Goal: Information Seeking & Learning: Learn about a topic

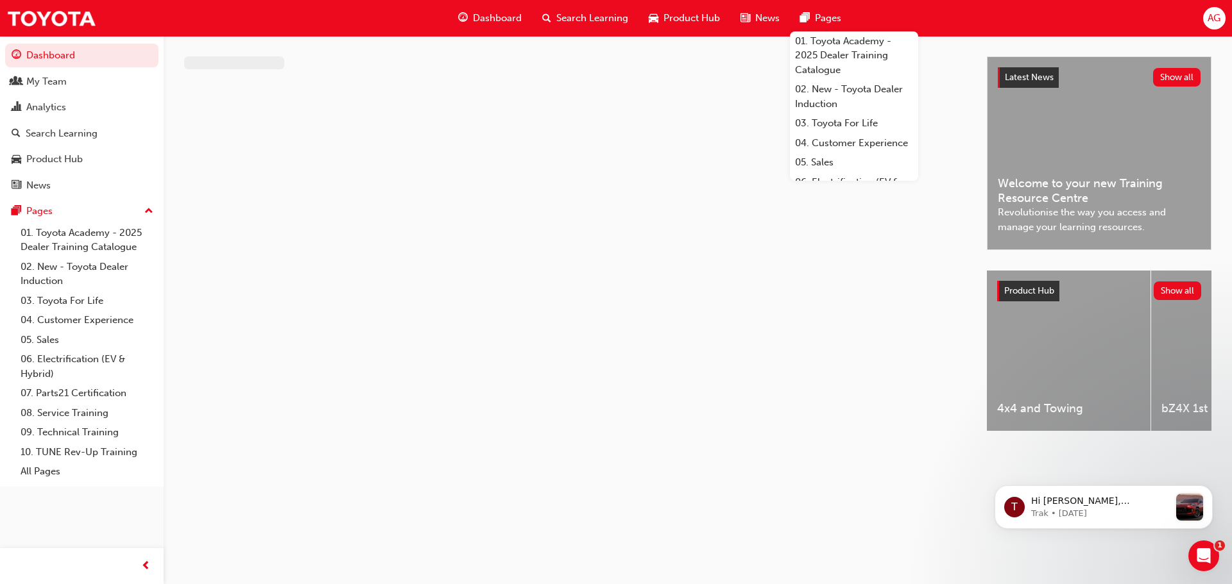
click at [587, 13] on span "Search Learning" at bounding box center [592, 18] width 72 height 15
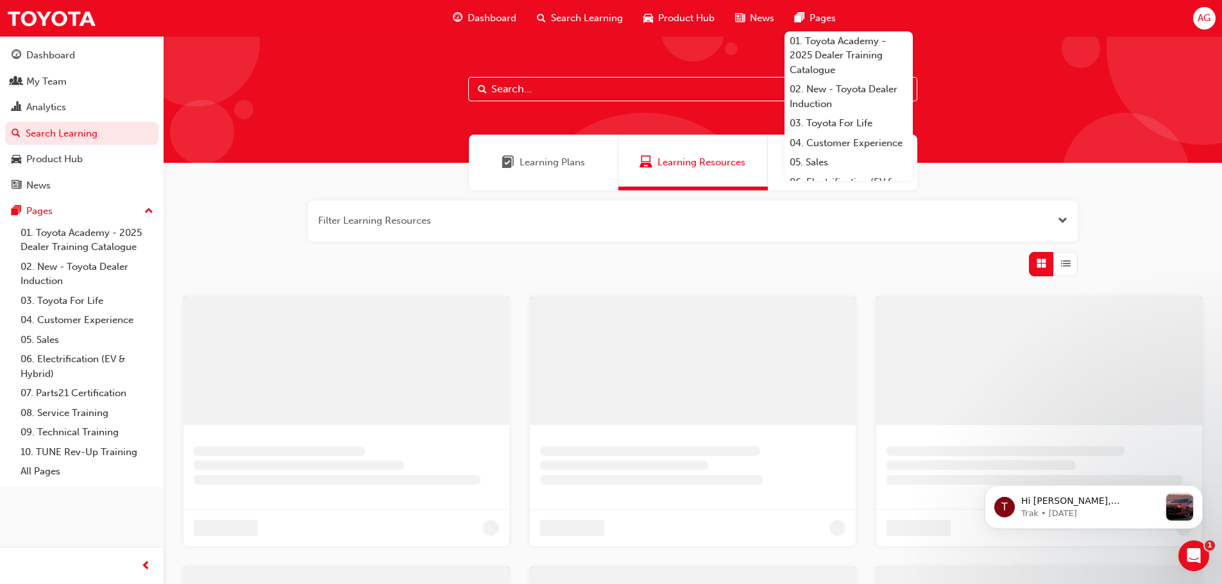
click at [511, 85] on input "text" at bounding box center [692, 89] width 449 height 24
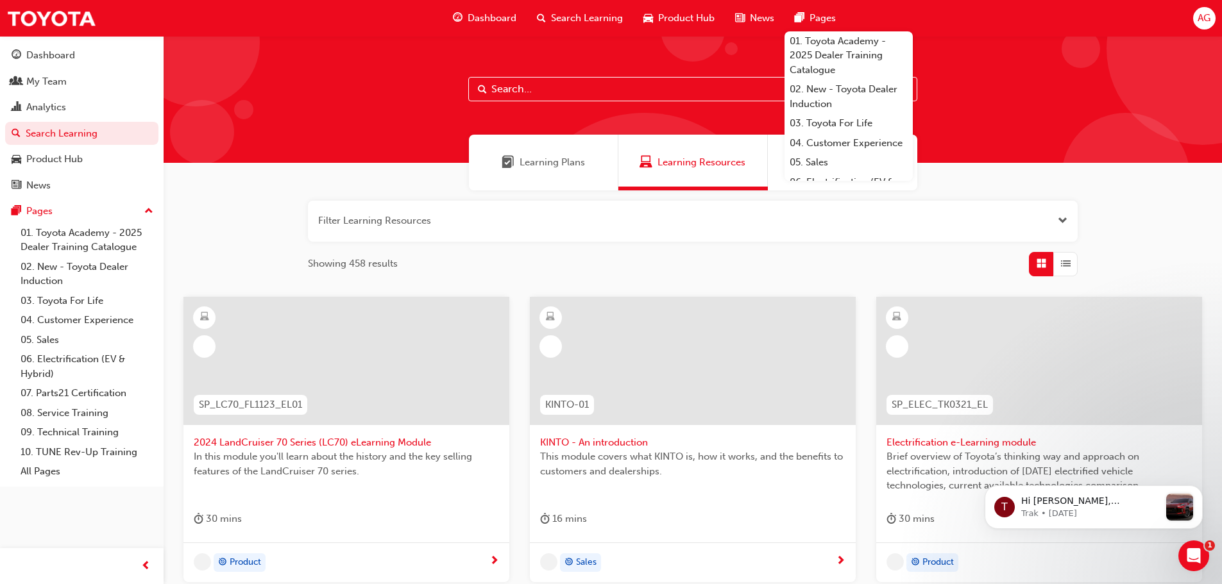
click at [502, 88] on input "text" at bounding box center [692, 89] width 449 height 24
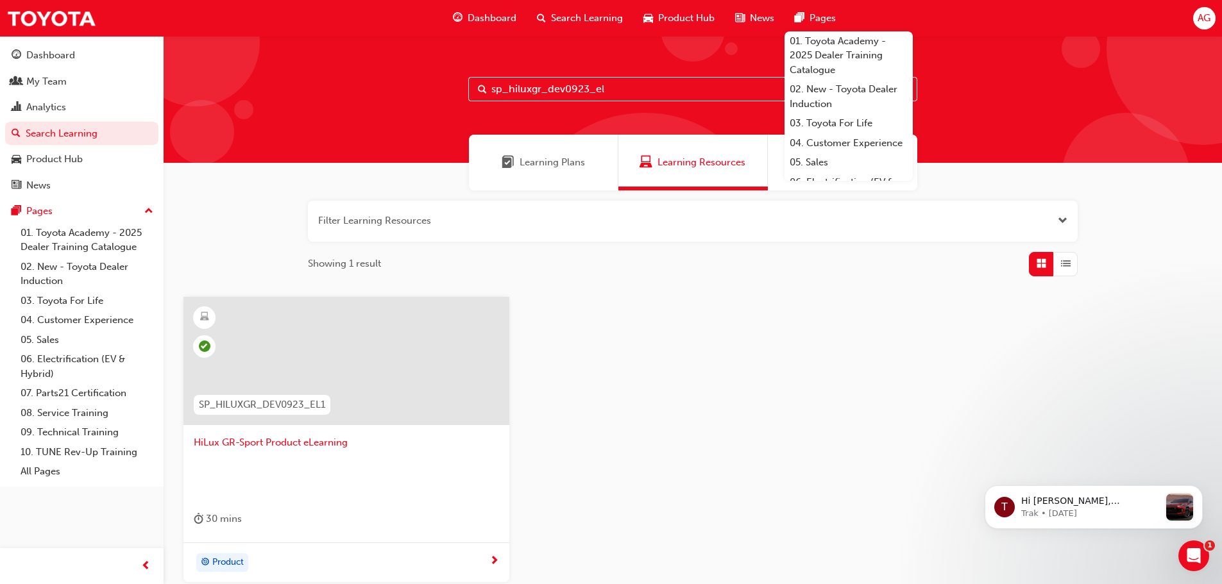
type input "sp_hiluxgr_dev0923_el"
drag, startPoint x: 330, startPoint y: 445, endPoint x: 380, endPoint y: 447, distance: 50.7
click at [380, 447] on span "HiLux GR-Sport Product eLearning" at bounding box center [346, 443] width 305 height 15
drag, startPoint x: 181, startPoint y: 441, endPoint x: 352, endPoint y: 448, distance: 170.8
click at [352, 448] on div "SP_HILUXGR_DEV0923_EL1 HiLux GR-Sport Product eLearning 30 mins Product" at bounding box center [346, 440] width 346 height 286
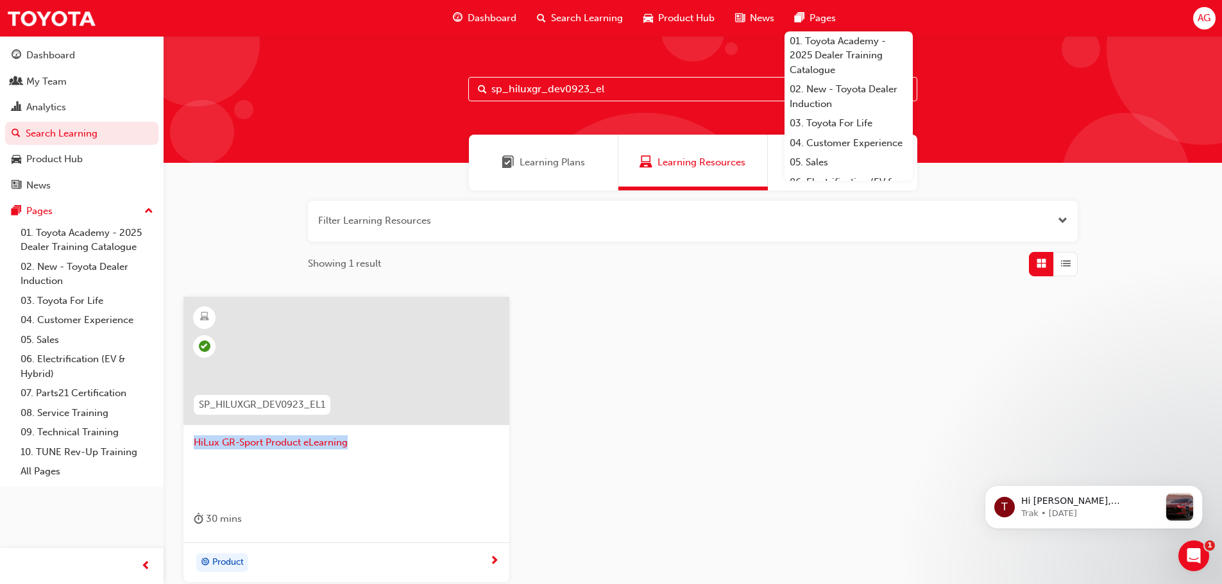
copy span "HiLux GR-Sport Product eLearning"
click at [332, 445] on span "HiLux GR-Sport Product eLearning" at bounding box center [346, 443] width 305 height 15
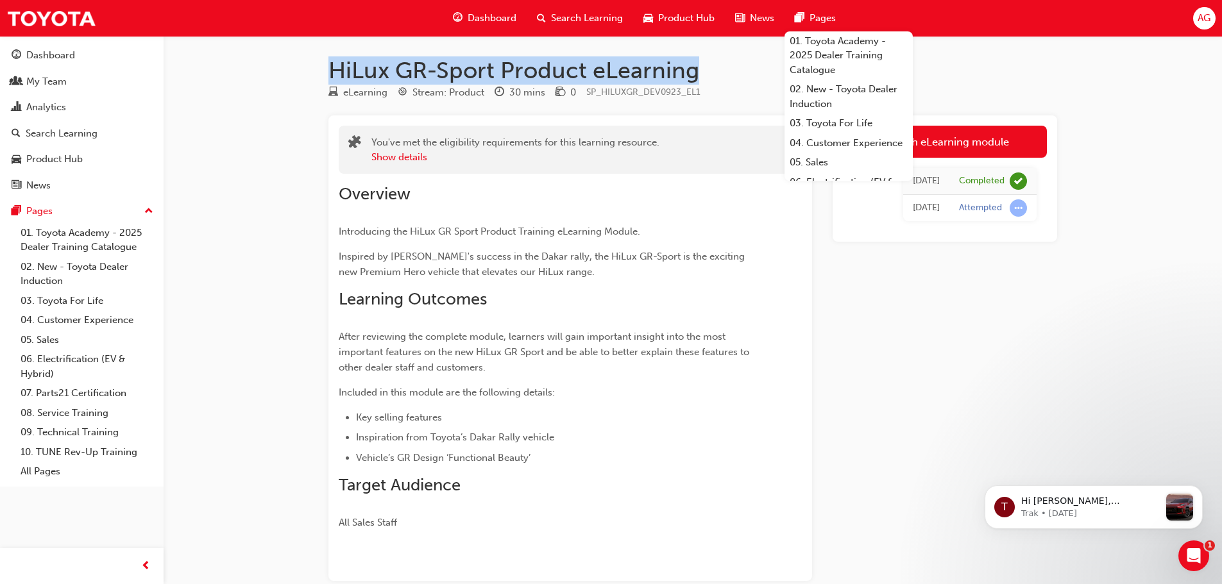
drag, startPoint x: 704, startPoint y: 70, endPoint x: 334, endPoint y: 81, distance: 370.4
click at [334, 81] on h1 "HiLux GR-Sport Product eLearning" at bounding box center [692, 70] width 729 height 28
copy h1 "HiLux GR-Sport Product eLearning"
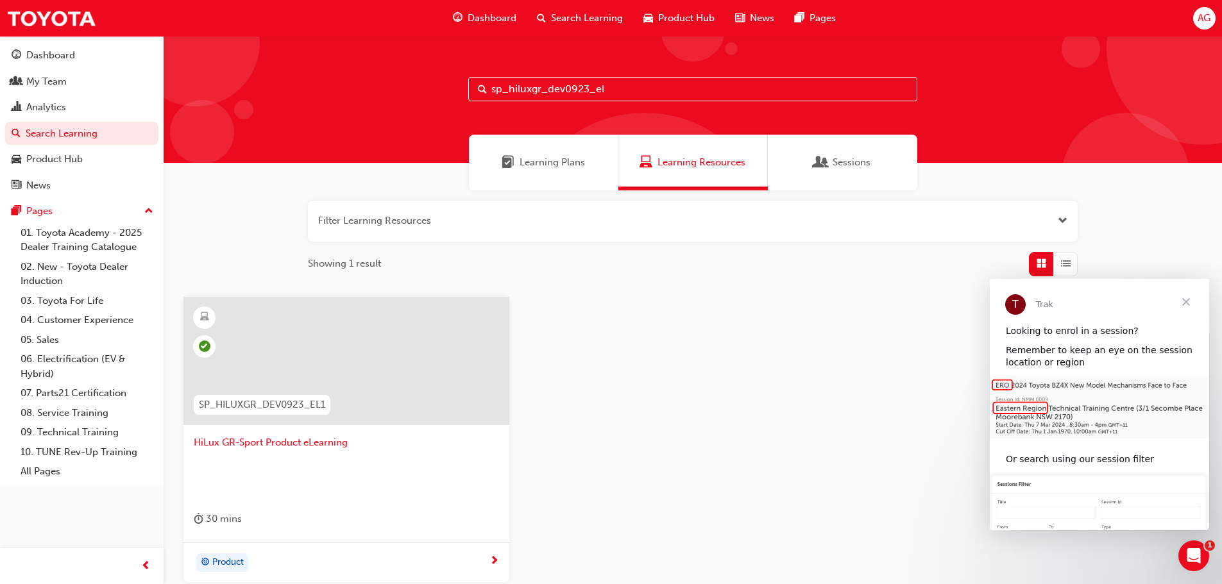
drag, startPoint x: 612, startPoint y: 87, endPoint x: 450, endPoint y: 94, distance: 161.8
click at [452, 94] on div "sp_hiluxgr_dev0923_el" at bounding box center [693, 99] width 1059 height 127
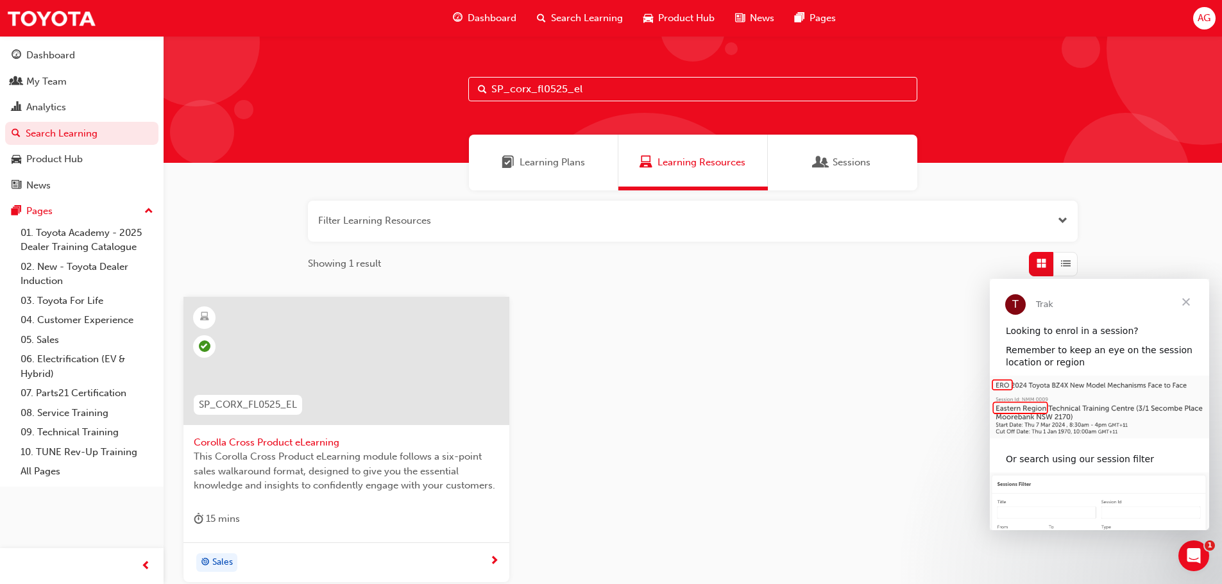
type input "SP_corx_fl0525_el"
click at [291, 445] on span "Corolla Cross Product eLearning" at bounding box center [346, 443] width 305 height 15
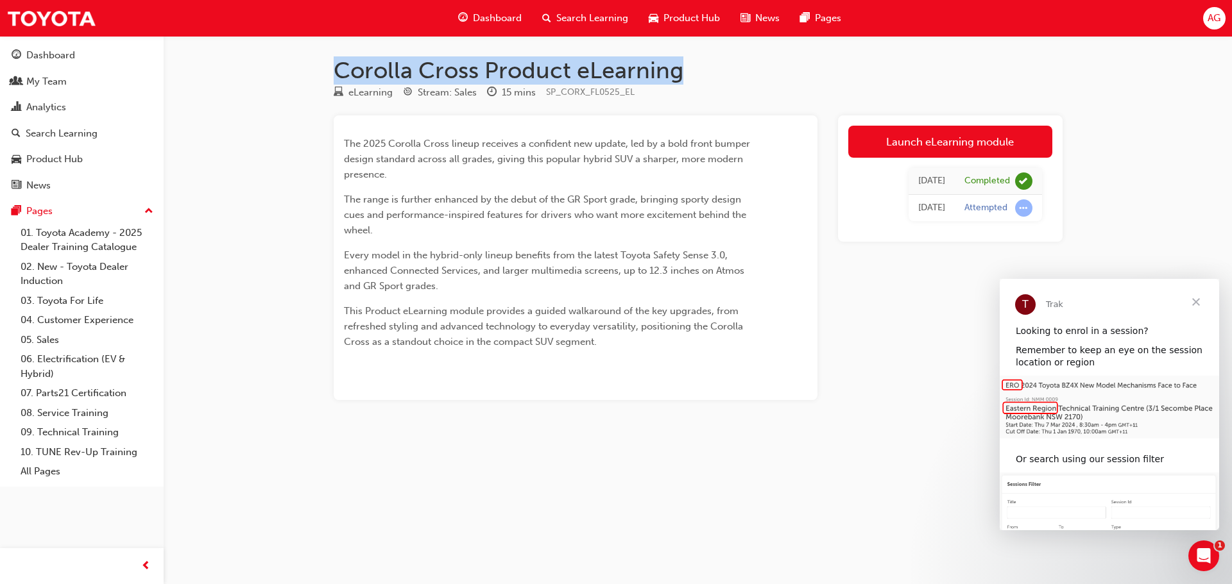
drag, startPoint x: 681, startPoint y: 71, endPoint x: 330, endPoint y: 73, distance: 350.9
click at [330, 73] on div "Corolla Cross Product eLearning eLearning Stream: Sales 15 mins SP_CORX_FL0525_…" at bounding box center [698, 248] width 770 height 385
copy h1 "Corolla Cross Product eLearning"
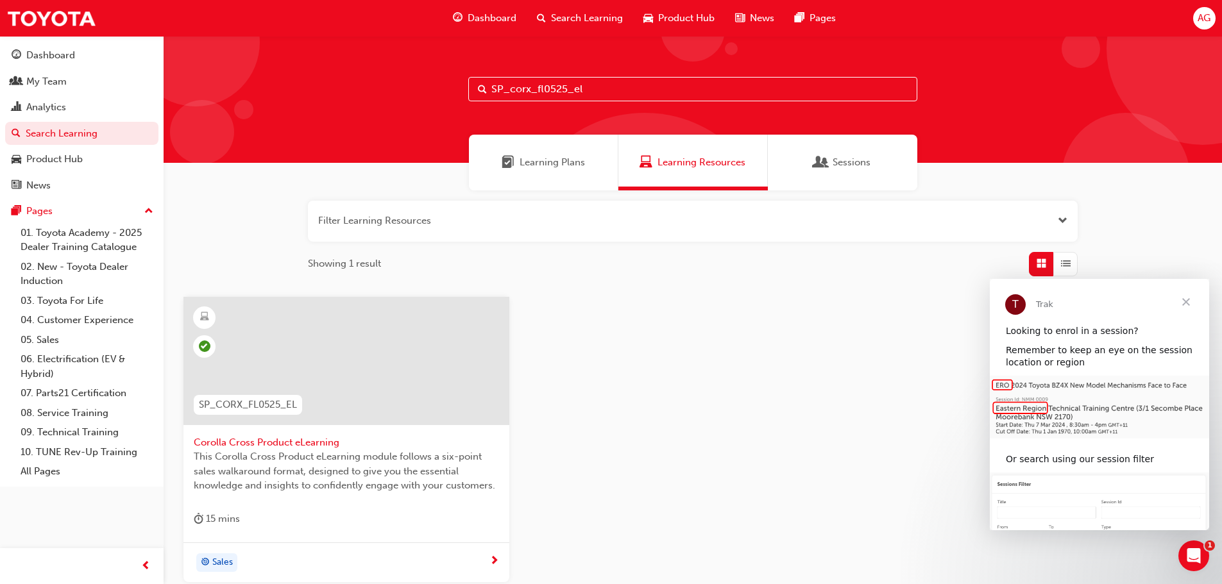
drag, startPoint x: 586, startPoint y: 95, endPoint x: 440, endPoint y: 94, distance: 146.3
click at [440, 94] on div "SP_corx_fl0525_el" at bounding box center [693, 99] width 1059 height 127
type input "yaris-prod-el"
click at [258, 439] on span "2025 Yaris Hatch Product Training" at bounding box center [346, 443] width 305 height 15
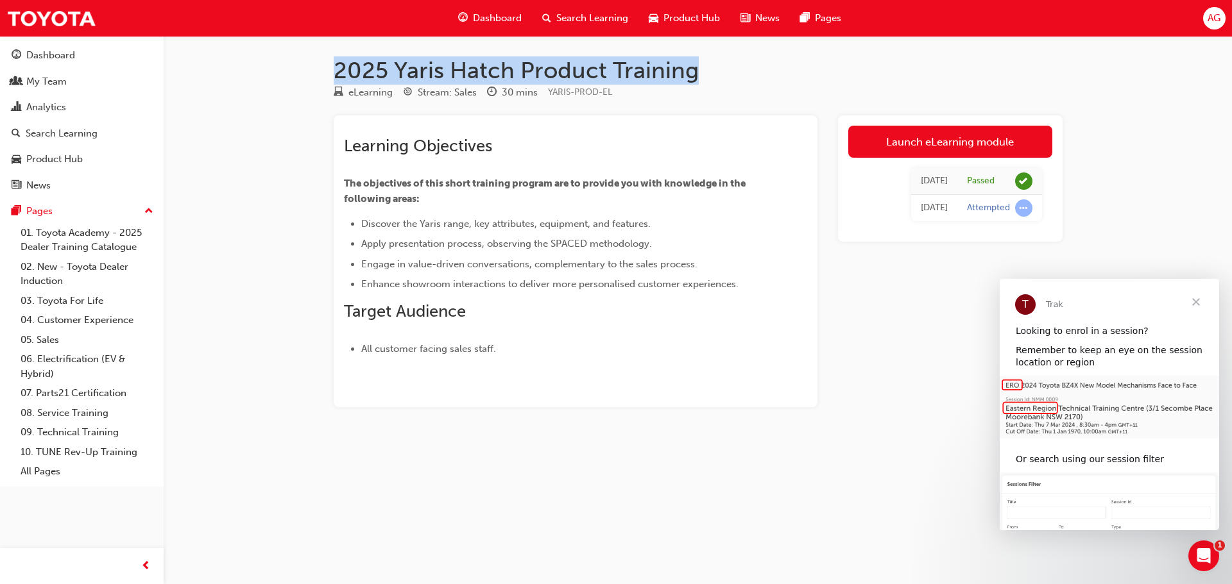
drag, startPoint x: 699, startPoint y: 65, endPoint x: 336, endPoint y: 76, distance: 363.9
click at [336, 76] on h1 "2025 Yaris Hatch Product Training" at bounding box center [698, 70] width 729 height 28
copy h1 "2025 Yaris Hatch Product Training"
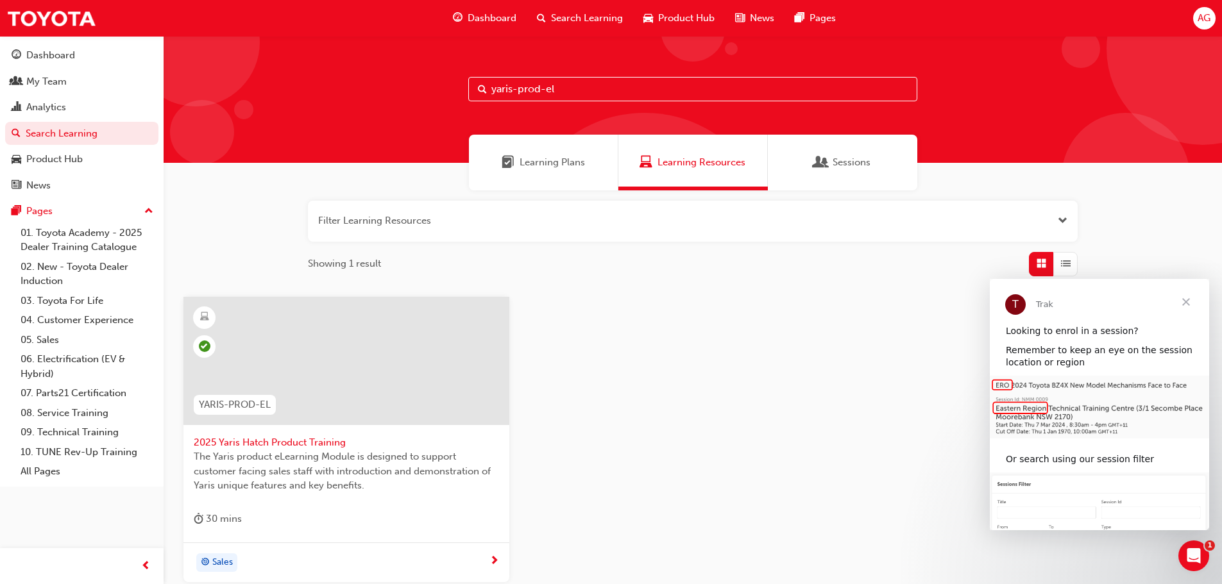
drag, startPoint x: 581, startPoint y: 94, endPoint x: 433, endPoint y: 89, distance: 147.6
click at [433, 89] on div "yaris-prod-el" at bounding box center [693, 99] width 1059 height 127
type input "sp_hiace_nm0519_vid01"
click at [298, 438] on span "HiAce (05/2019) - Engineer Interview" at bounding box center [346, 443] width 305 height 15
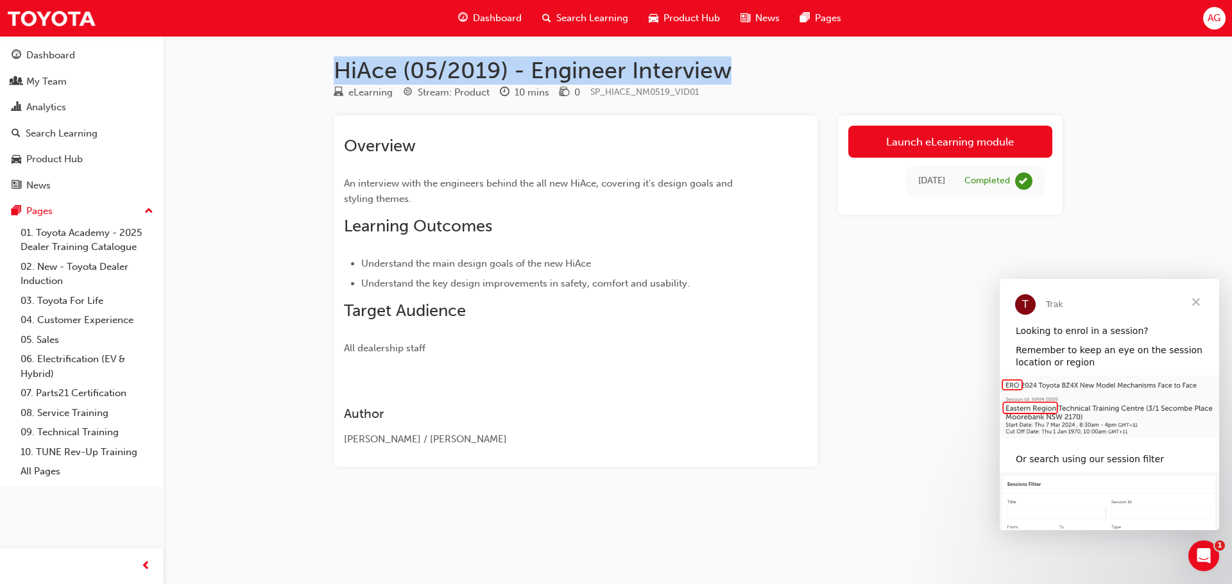
drag, startPoint x: 335, startPoint y: 72, endPoint x: 735, endPoint y: 83, distance: 399.8
click at [735, 83] on h1 "HiAce (05/2019) - Engineer Interview" at bounding box center [698, 70] width 729 height 28
copy h1 "HiAce (05/2019) - Engineer Interview"
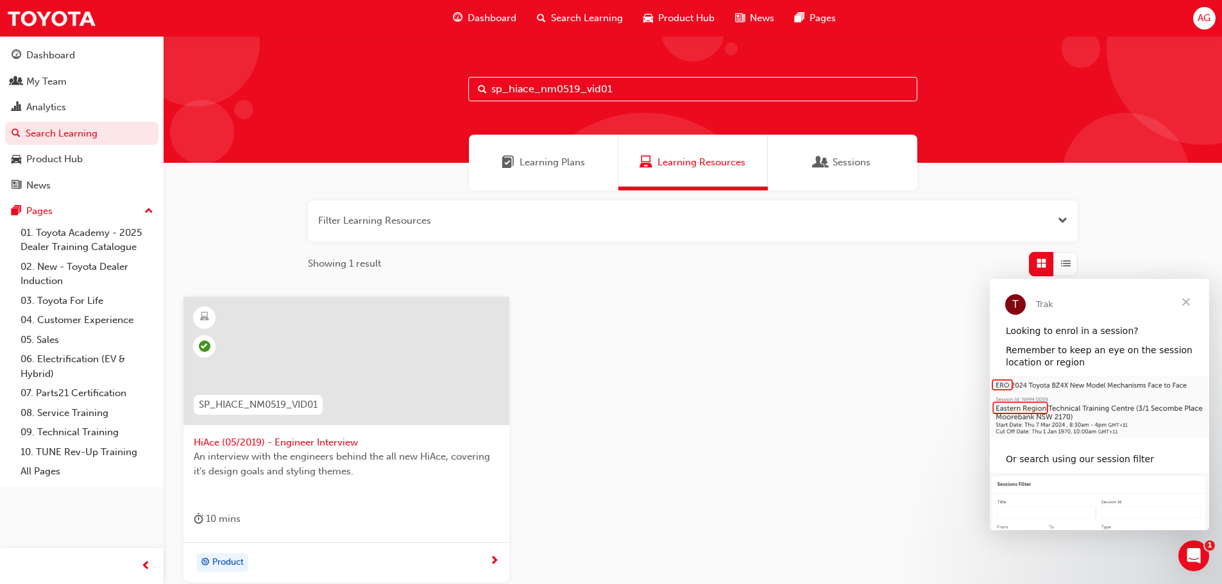
click at [628, 93] on input "sp_hiace_nm0519_vid01" at bounding box center [692, 89] width 449 height 24
type input "sp_hiace_nm0519_vid02"
click at [350, 442] on span "HiAce (05/2019) - Functional Benefits Video" at bounding box center [346, 443] width 305 height 15
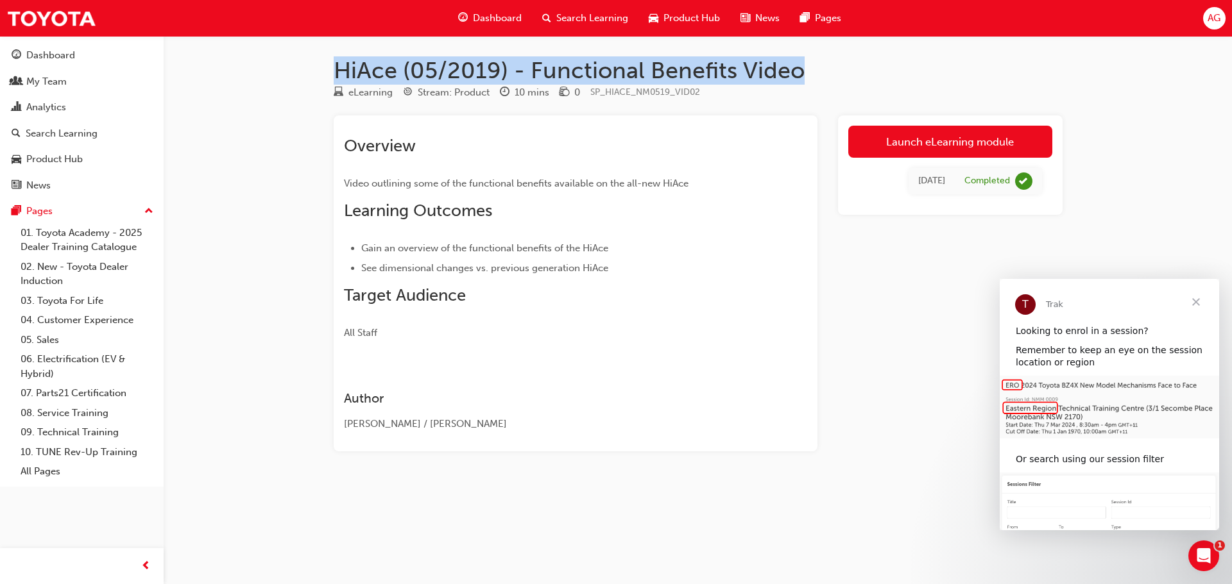
drag, startPoint x: 810, startPoint y: 75, endPoint x: 328, endPoint y: 75, distance: 481.2
click at [328, 75] on div "HiAce (05/2019) - Functional Benefits Video eLearning Stream: Product 10 mins 0…" at bounding box center [698, 274] width 770 height 436
copy h1 "HiAce (05/2019) - Functional Benefits Video"
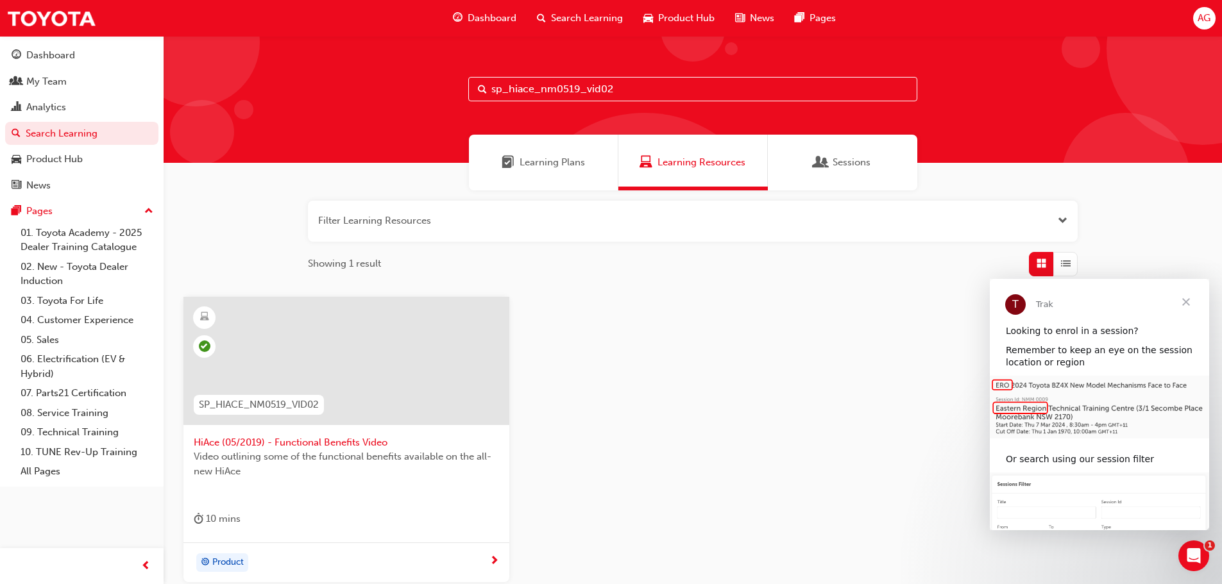
drag, startPoint x: 602, startPoint y: 90, endPoint x: 495, endPoint y: 83, distance: 106.7
click at [495, 83] on input "sp_hiace_nm0519_vid02" at bounding box center [692, 89] width 449 height 24
type input "s"
type input "sp_lcprado_nm24_w"
click at [305, 443] on span "2024 [PERSON_NAME] - Walkaround Video" at bounding box center [346, 443] width 305 height 15
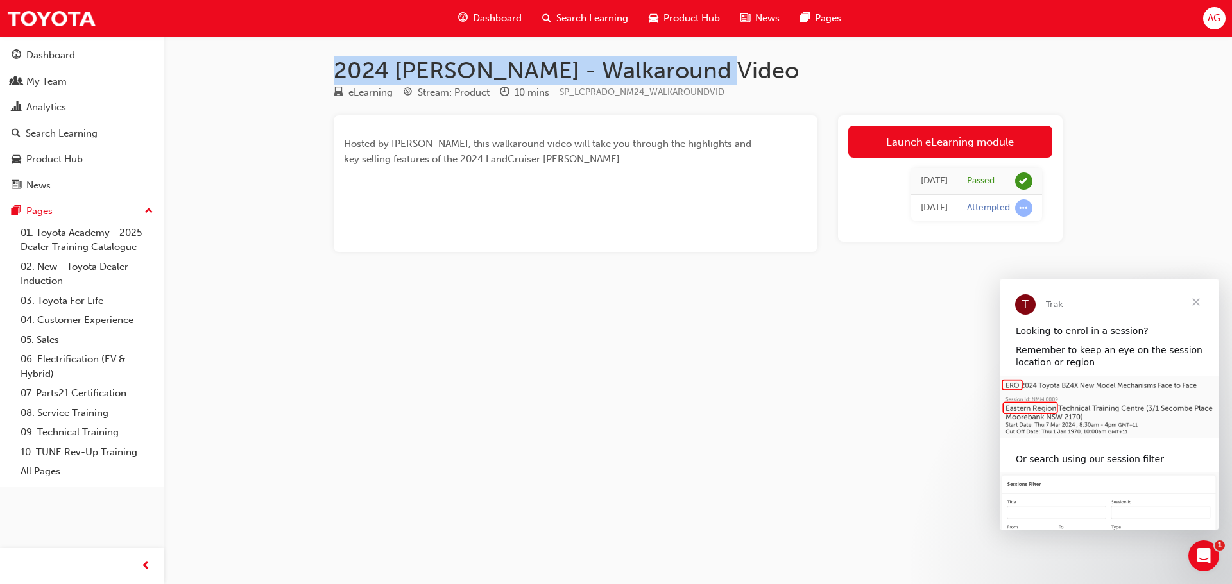
drag, startPoint x: 711, startPoint y: 71, endPoint x: 335, endPoint y: 74, distance: 376.6
click at [335, 74] on h1 "2024 [PERSON_NAME] - Walkaround Video" at bounding box center [698, 70] width 729 height 28
copy h1 "2024 [PERSON_NAME] - Walkaround Video"
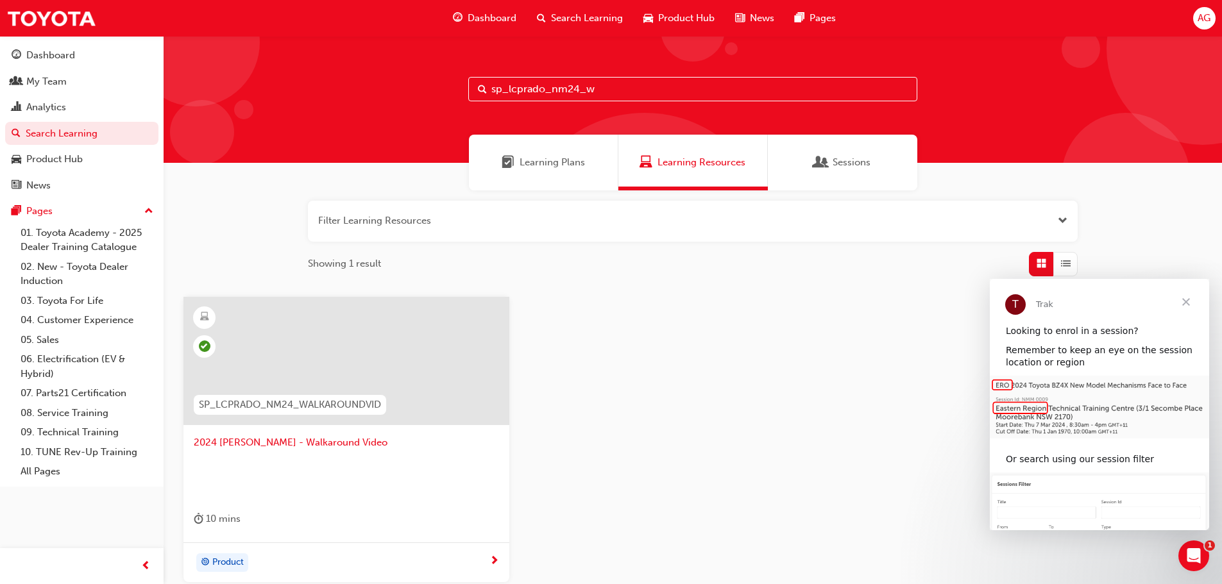
click at [600, 90] on input "sp_lcprado_nm24_w" at bounding box center [692, 89] width 449 height 24
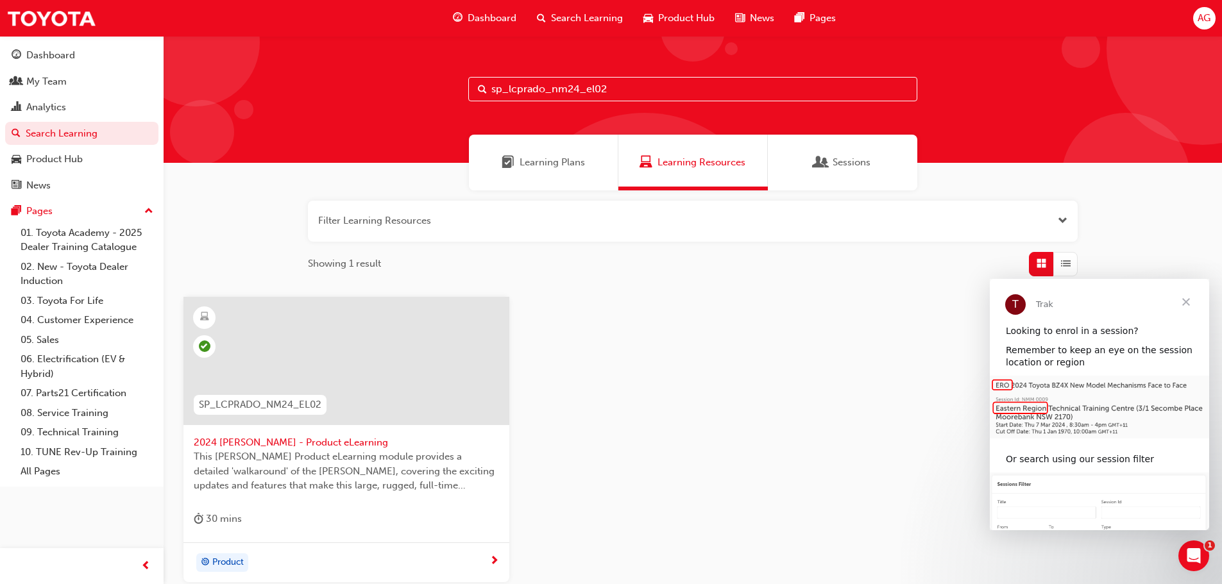
type input "sp_lcprado_nm24_el02"
click at [295, 441] on span "2024 [PERSON_NAME] - Product eLearning" at bounding box center [346, 443] width 305 height 15
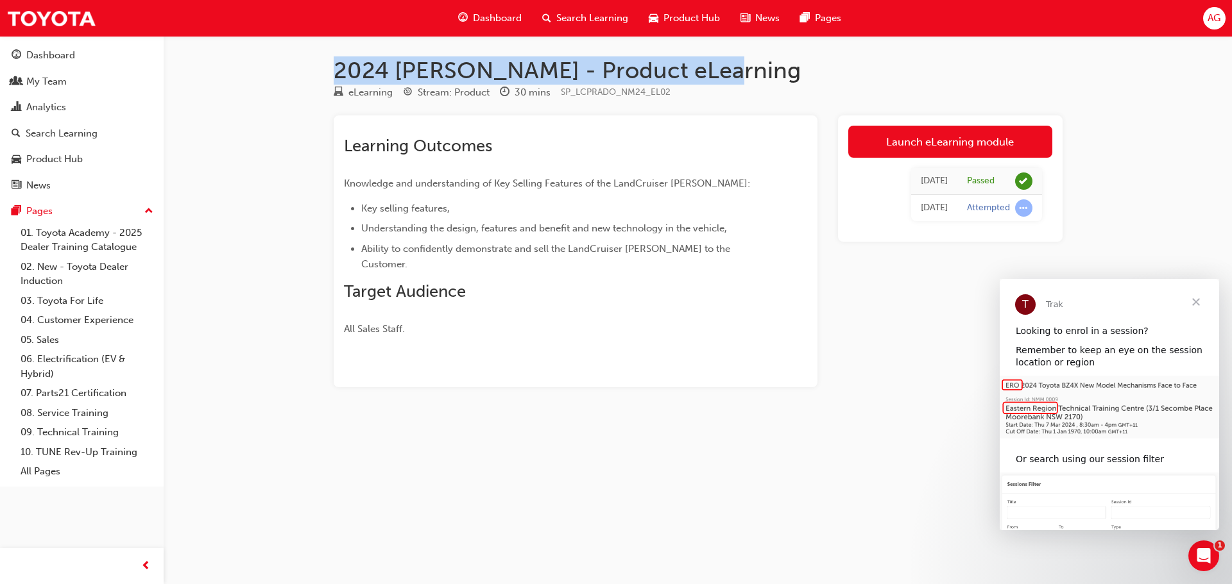
drag, startPoint x: 717, startPoint y: 69, endPoint x: 334, endPoint y: 68, distance: 382.4
click at [334, 68] on h1 "2024 [PERSON_NAME] - Product eLearning" at bounding box center [698, 70] width 729 height 28
copy h1 "2024 [PERSON_NAME] - Product eLearning"
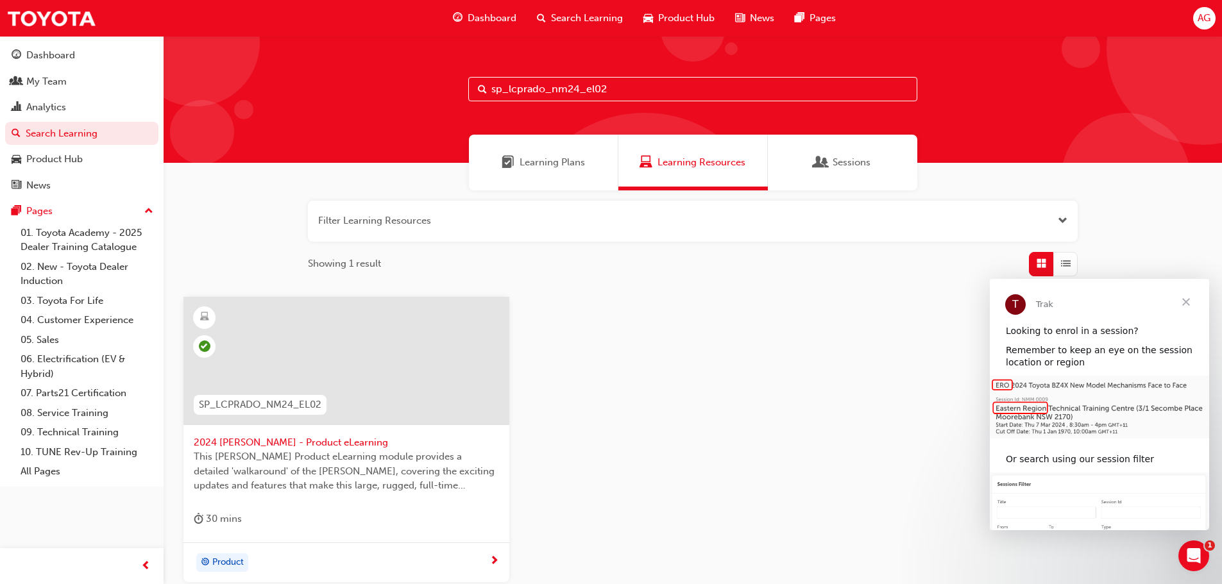
click at [614, 86] on input "sp_lcprado_nm24_el02" at bounding box center [692, 89] width 449 height 24
type input "sp_lcprado_nm24_pod"
click at [315, 438] on span "2024 [PERSON_NAME] - National Dealer Convention Podcast" at bounding box center [346, 443] width 305 height 15
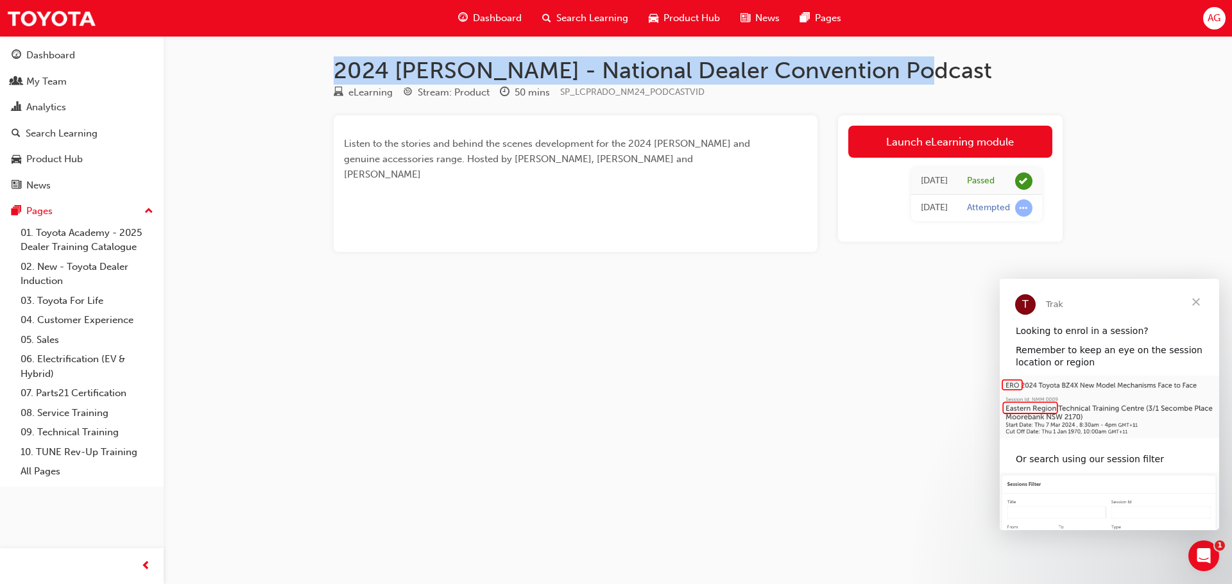
drag, startPoint x: 338, startPoint y: 69, endPoint x: 909, endPoint y: 69, distance: 571.0
click at [909, 69] on h1 "2024 [PERSON_NAME] - National Dealer Convention Podcast" at bounding box center [698, 70] width 729 height 28
copy h1 "2024 [PERSON_NAME] - National Dealer Convention Podcast"
